Goal: Information Seeking & Learning: Learn about a topic

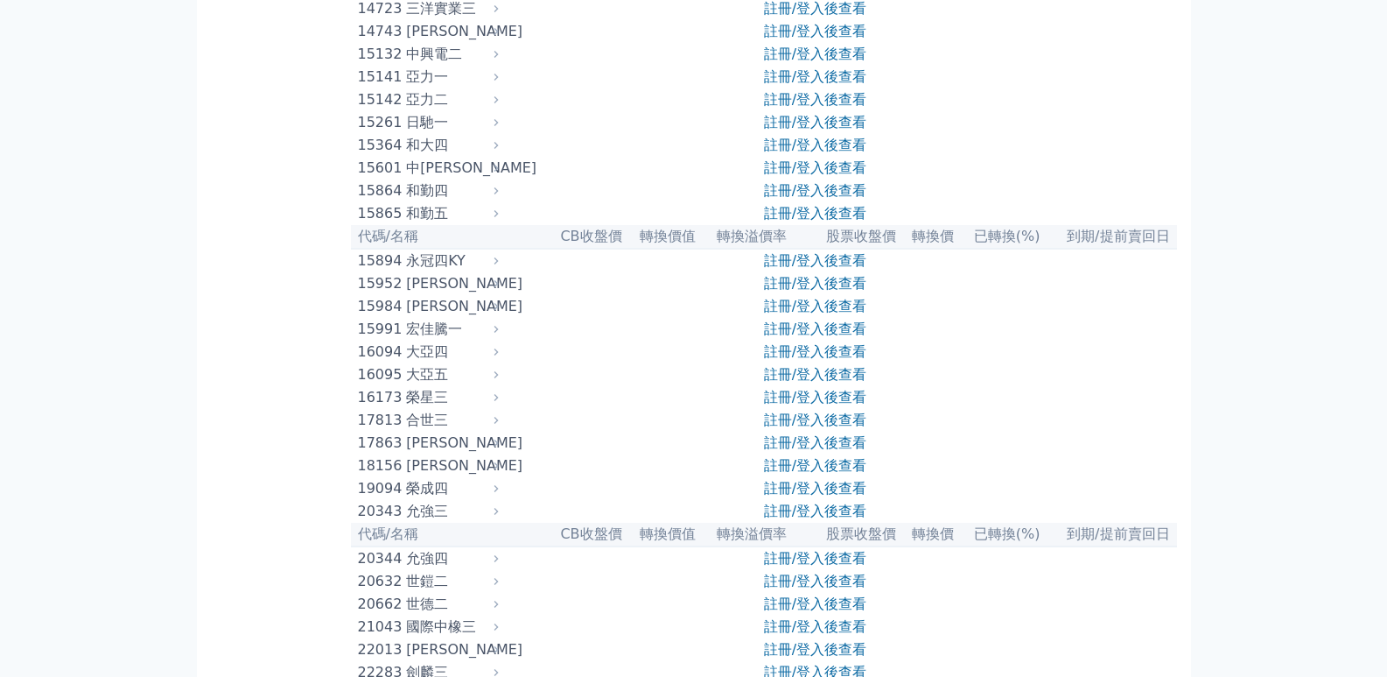
scroll to position [525, 0]
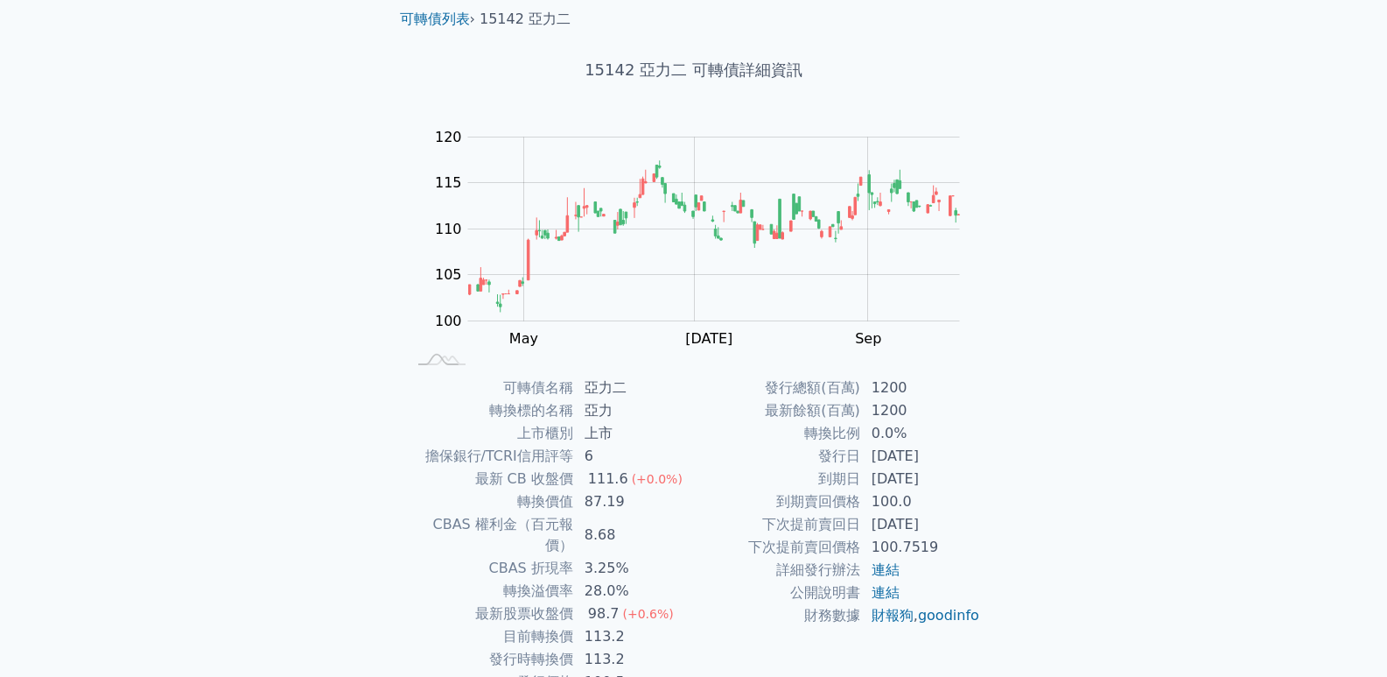
scroll to position [134, 0]
